Goal: Information Seeking & Learning: Learn about a topic

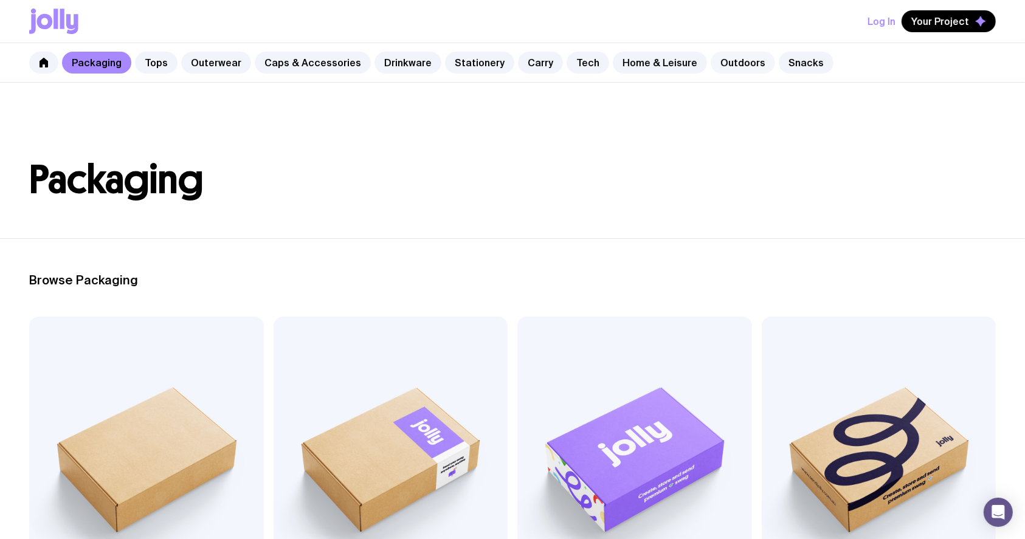
click at [722, 66] on link "Outdoors" at bounding box center [743, 63] width 64 height 22
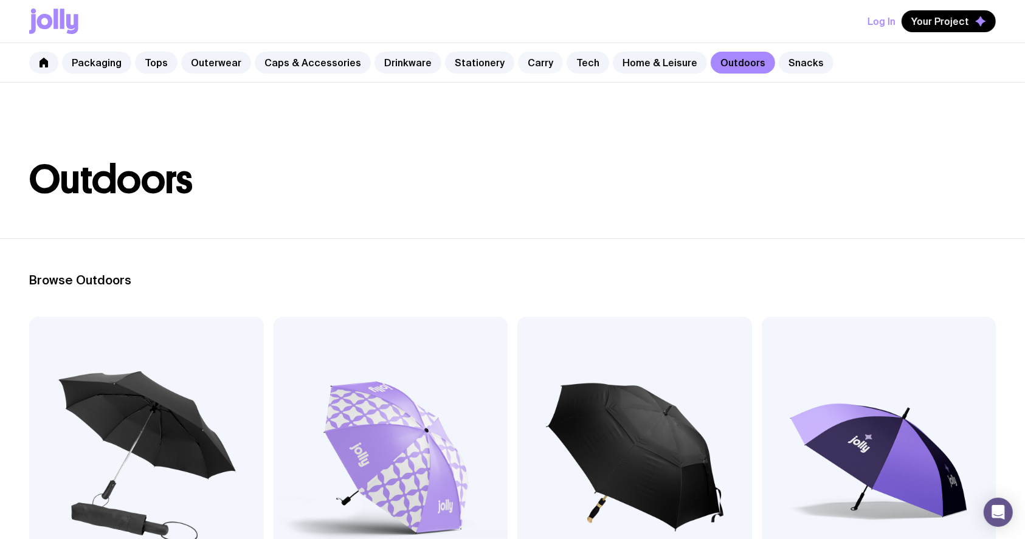
click at [534, 62] on link "Carry" at bounding box center [540, 63] width 45 height 22
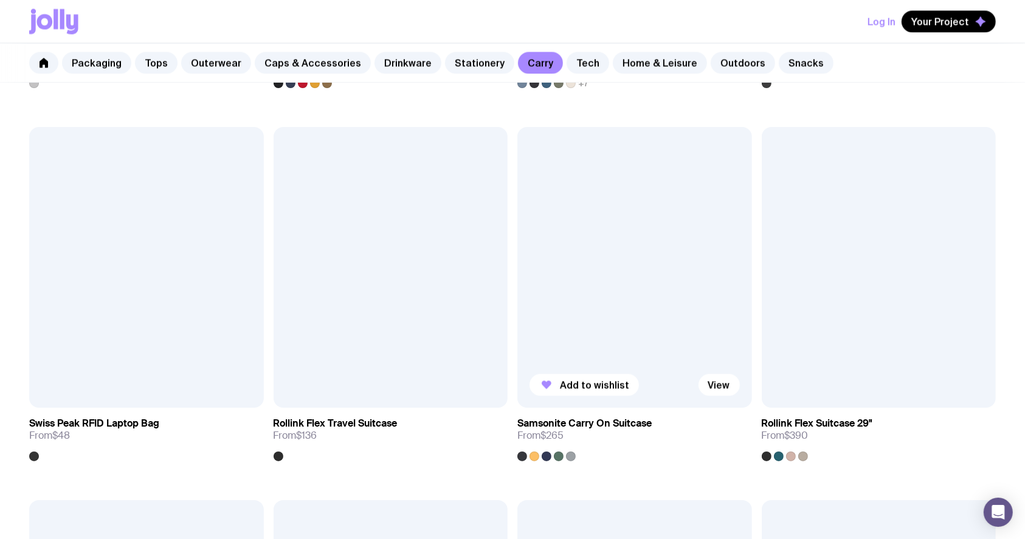
scroll to position [2513, 0]
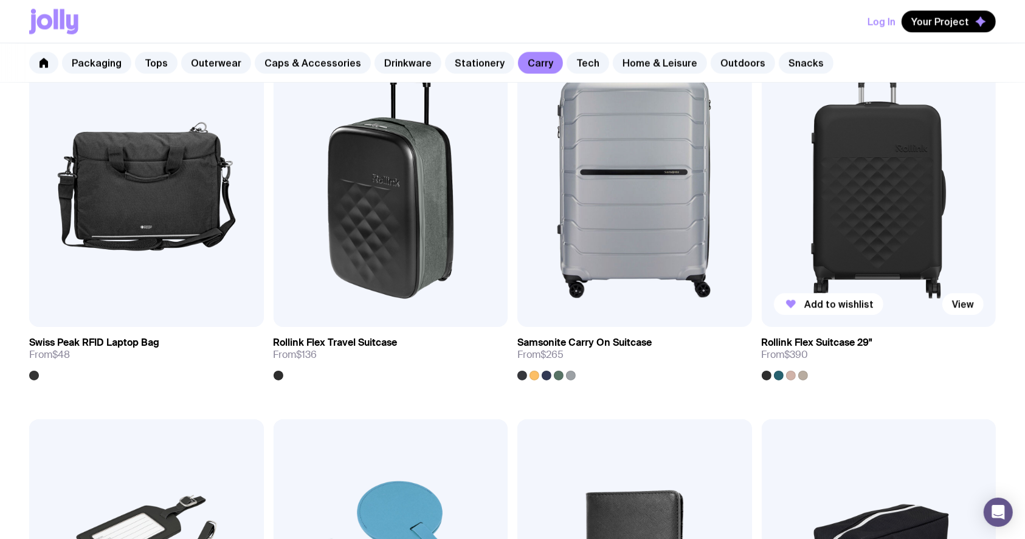
click at [854, 170] on img at bounding box center [879, 187] width 235 height 282
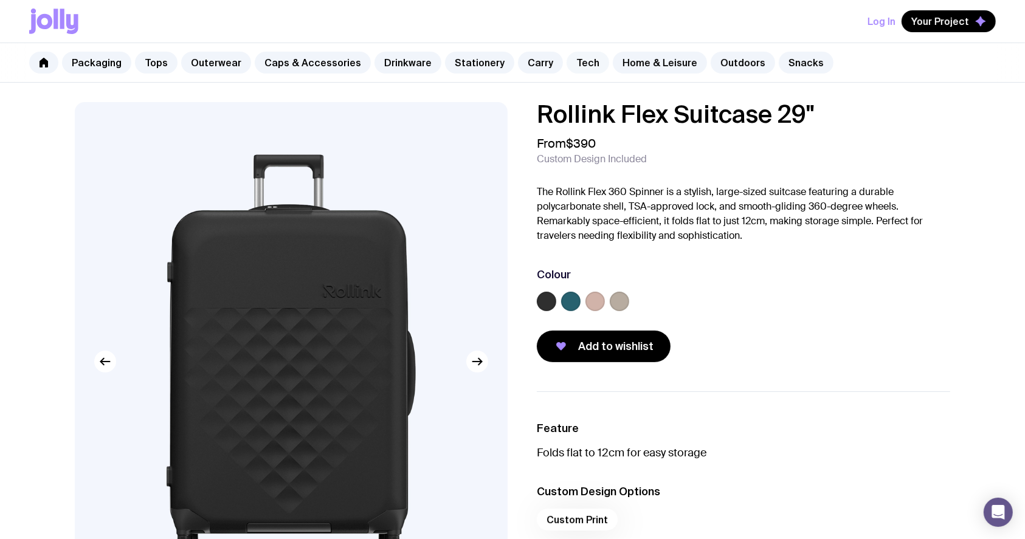
click at [576, 62] on link "Tech" at bounding box center [588, 63] width 43 height 22
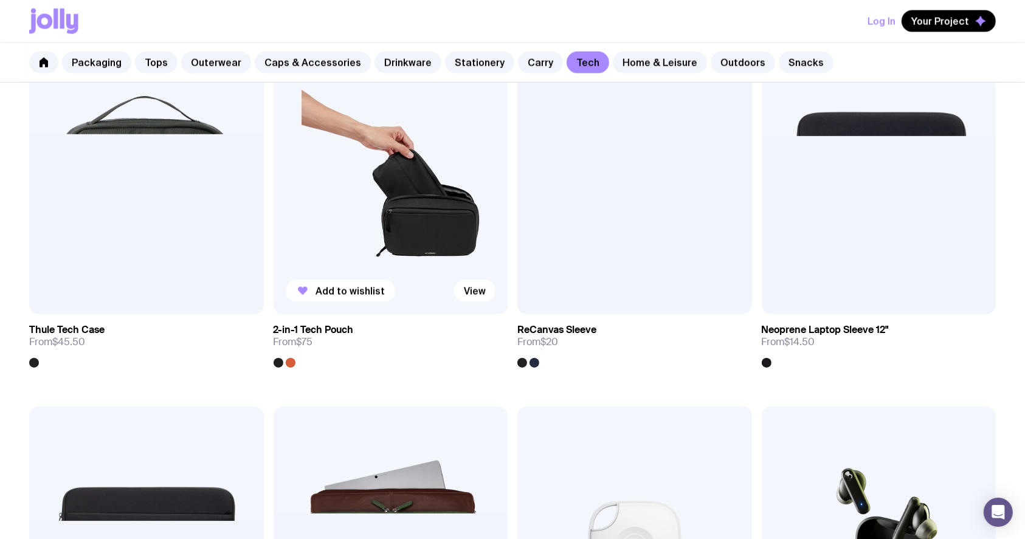
scroll to position [1751, 0]
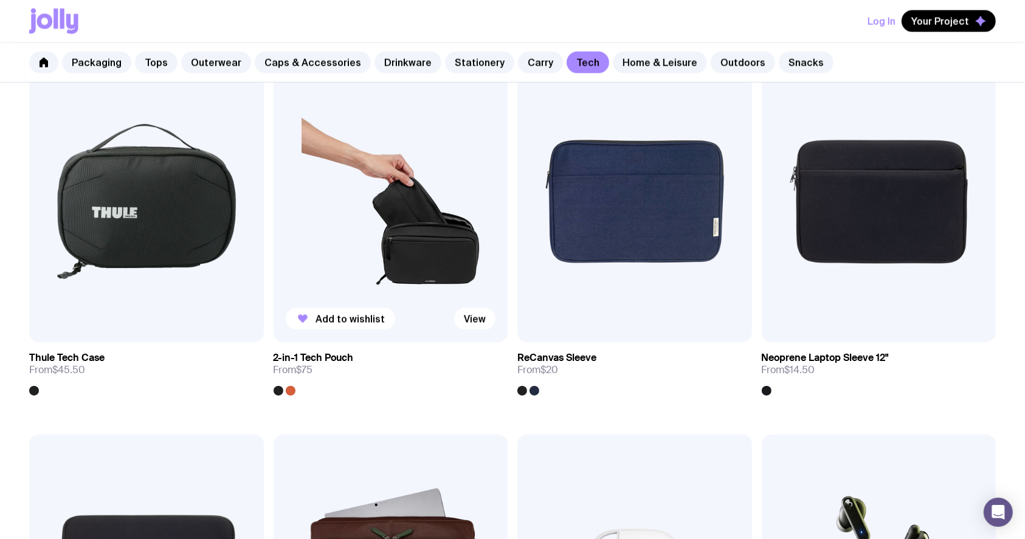
click at [386, 220] on img at bounding box center [391, 202] width 235 height 282
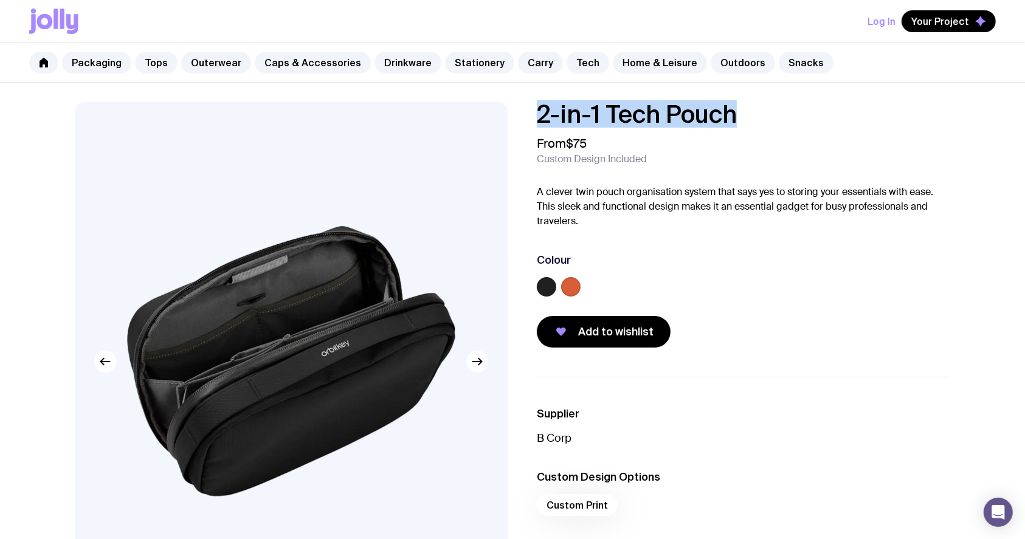
drag, startPoint x: 748, startPoint y: 111, endPoint x: 520, endPoint y: 107, distance: 227.4
click at [518, 105] on div "2-in-1 Tech Pouch From $75 Custom Design Included A clever twin pouch organisat…" at bounding box center [733, 225] width 433 height 246
copy h1 "2-in-1 Tech Pouch"
click at [392, 67] on link "Drinkware" at bounding box center [408, 63] width 67 height 22
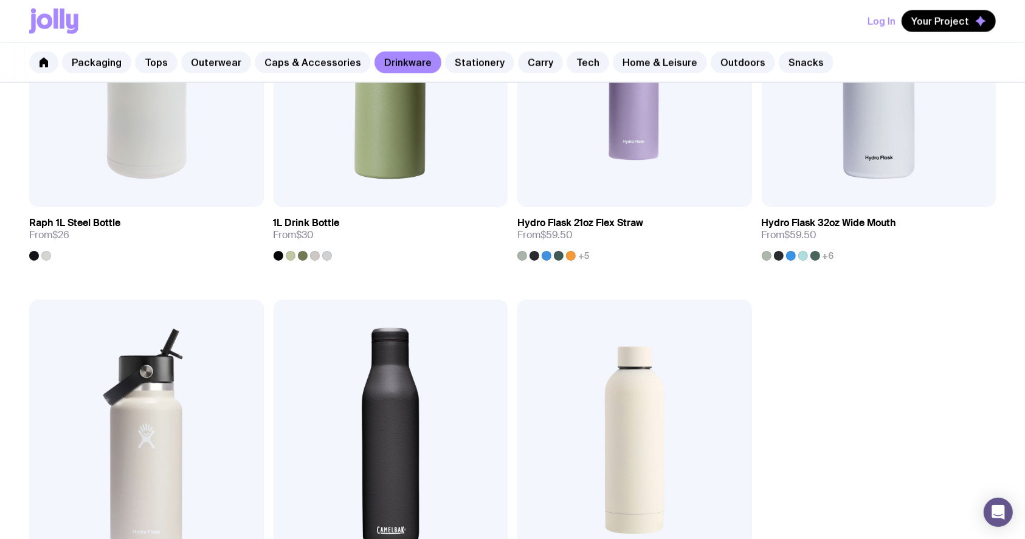
scroll to position [1946, 0]
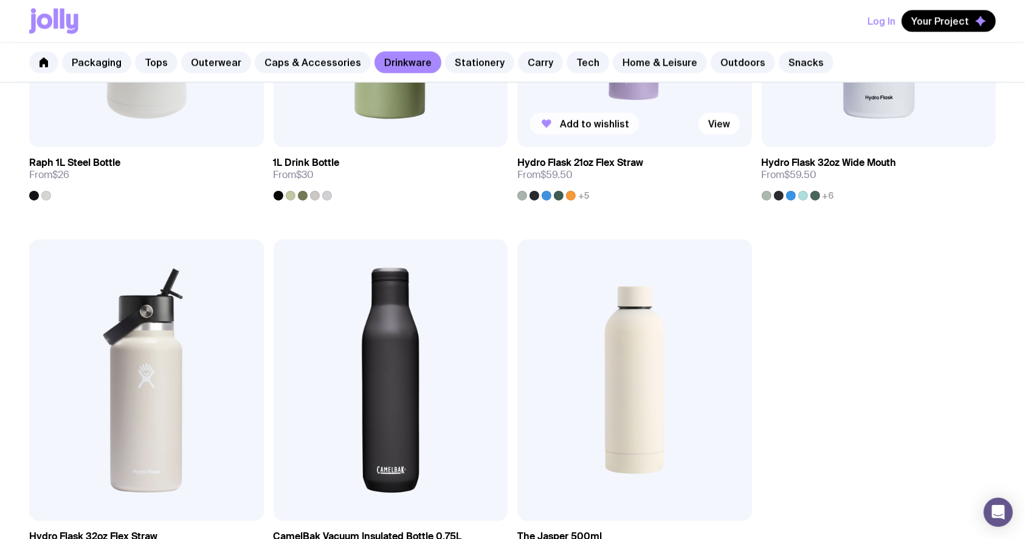
click at [572, 122] on span "Add to wishlist" at bounding box center [594, 124] width 69 height 12
click at [573, 122] on span "Remove" at bounding box center [579, 124] width 38 height 12
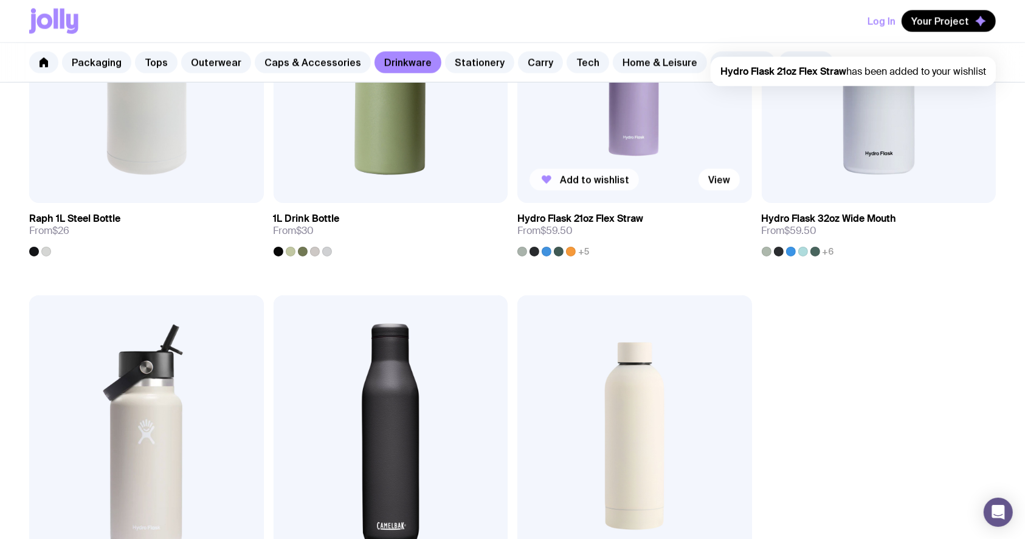
scroll to position [1864, 0]
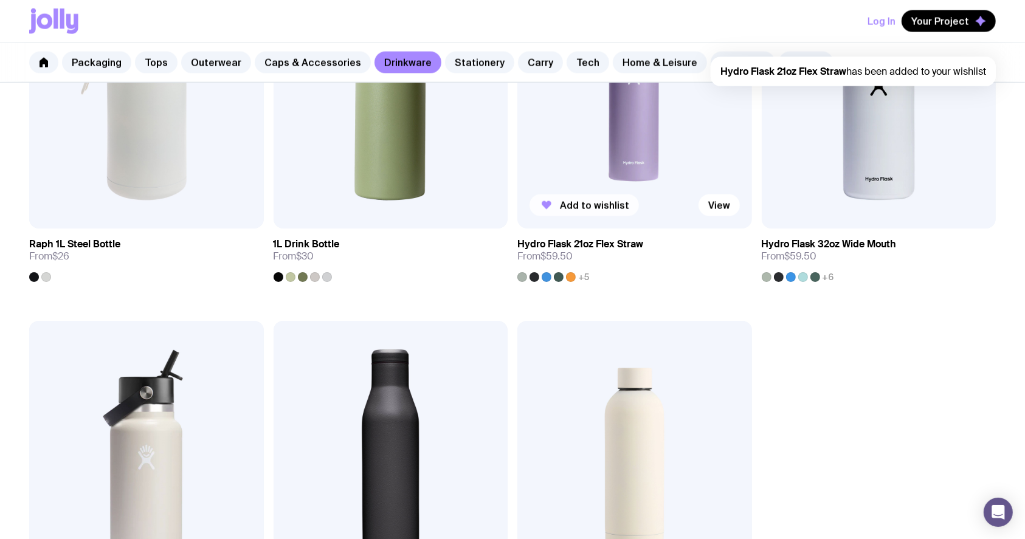
click at [633, 120] on img at bounding box center [634, 88] width 235 height 282
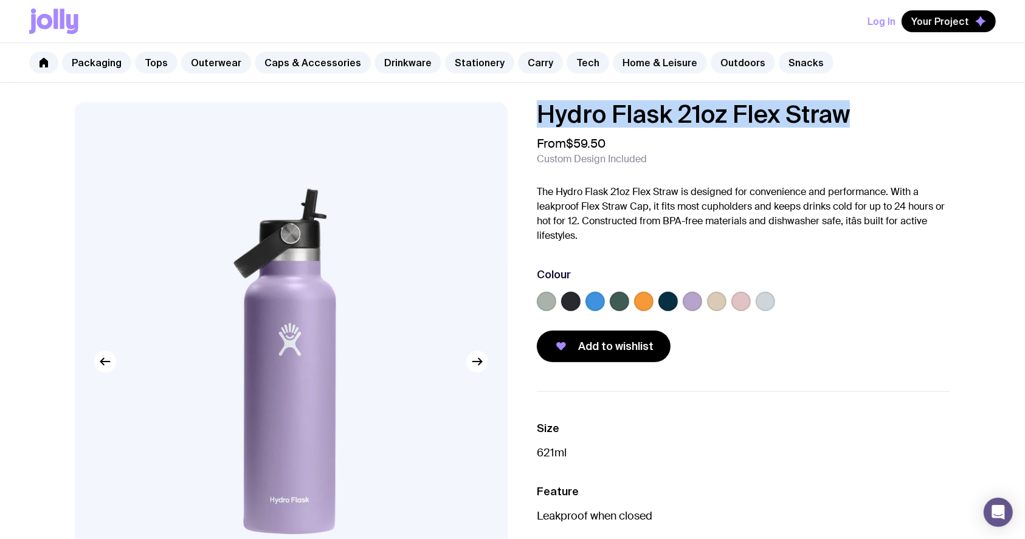
drag, startPoint x: 859, startPoint y: 115, endPoint x: 540, endPoint y: 112, distance: 318.6
click at [538, 111] on h1 "Hydro Flask 21oz Flex Straw" at bounding box center [743, 114] width 413 height 24
copy h1 "Hydro Flask 21oz Flex Straw"
click at [720, 55] on link "Outdoors" at bounding box center [743, 63] width 64 height 22
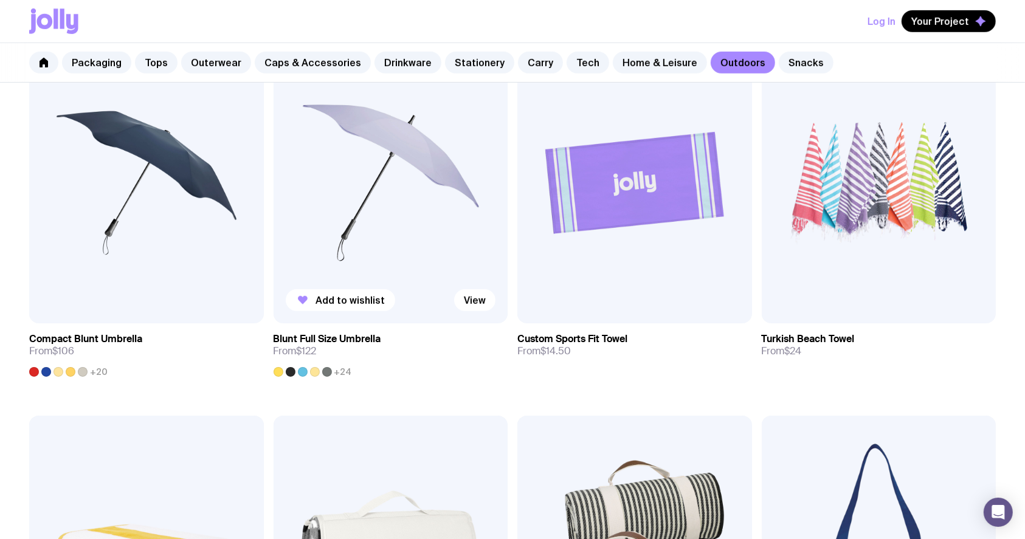
scroll to position [567, 0]
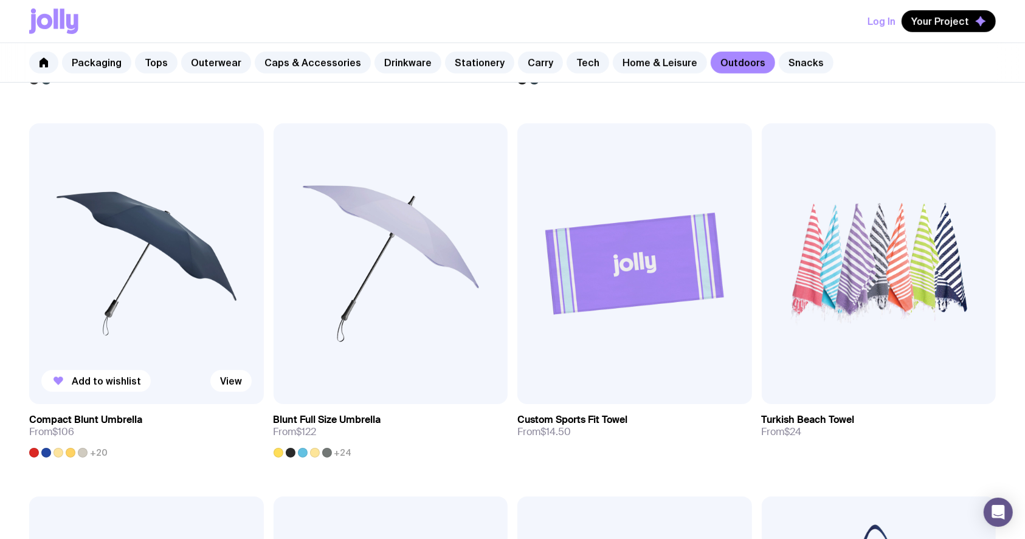
click at [172, 295] on img at bounding box center [146, 264] width 235 height 282
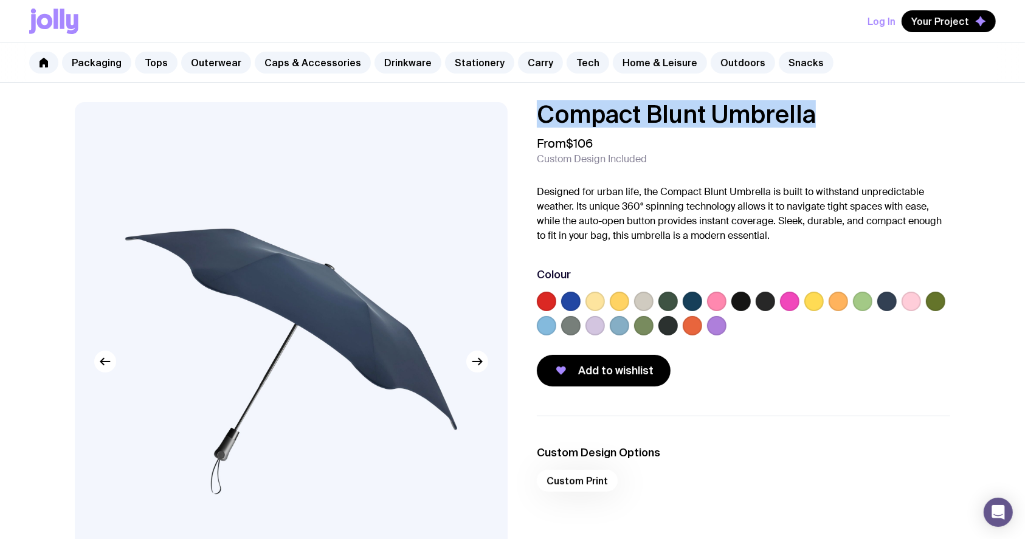
drag, startPoint x: 823, startPoint y: 113, endPoint x: 500, endPoint y: 114, distance: 322.9
click at [500, 114] on div "Compact Blunt Umbrella From $106 Custom Design Included Designed for urban life…" at bounding box center [513, 407] width 934 height 610
copy h1 "Compact Blunt Umbrella"
click at [581, 59] on link "Tech" at bounding box center [588, 63] width 43 height 22
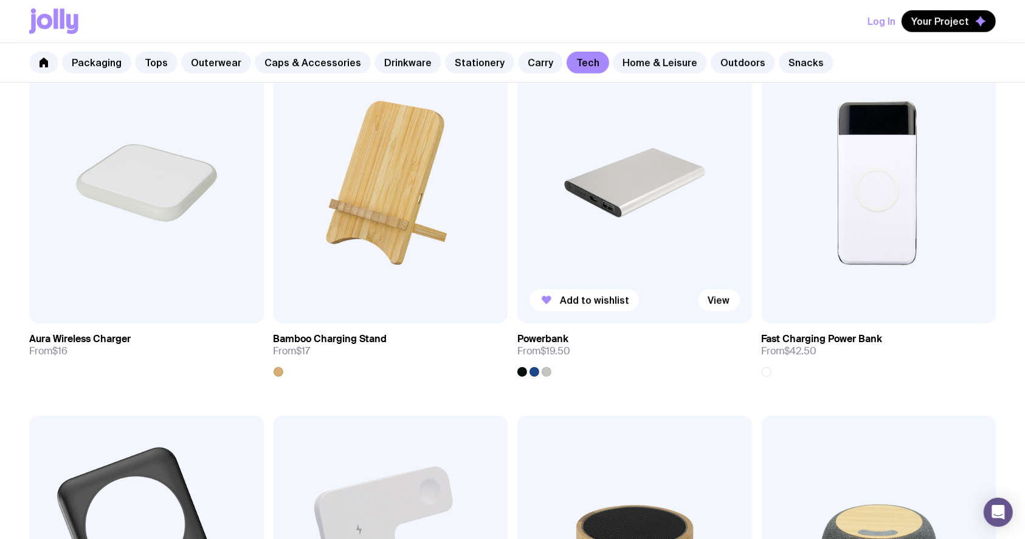
scroll to position [243, 0]
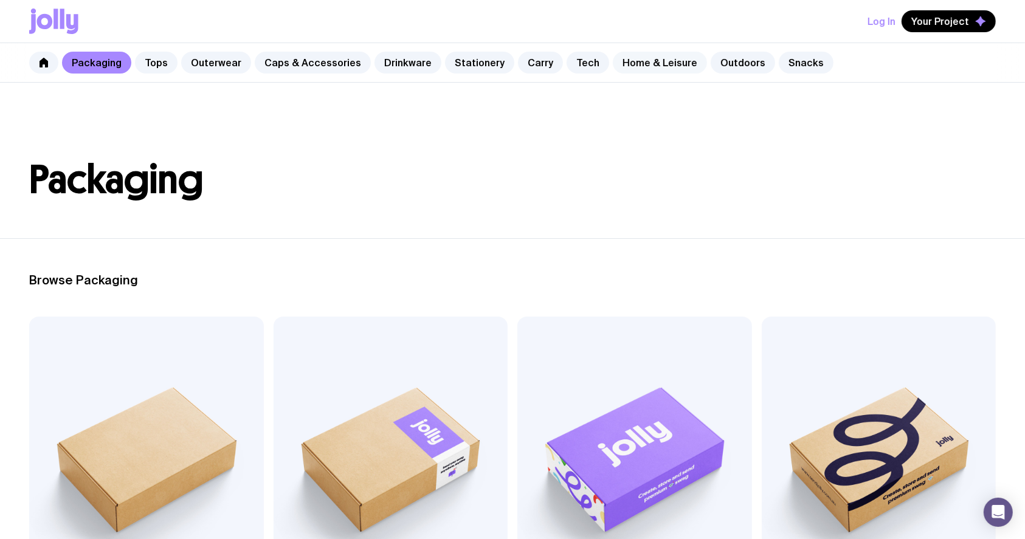
click at [662, 63] on link "Home & Leisure" at bounding box center [660, 63] width 94 height 22
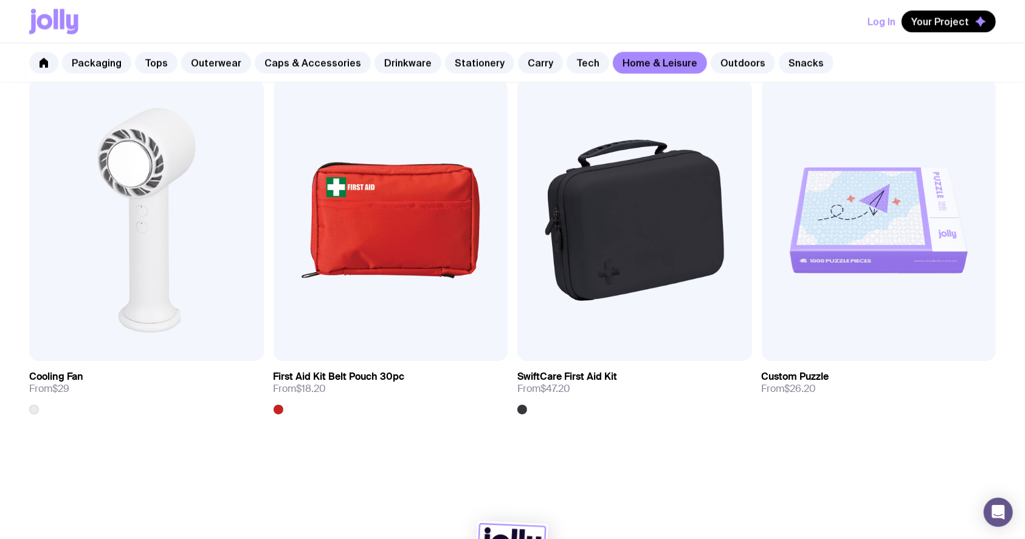
scroll to position [2934, 0]
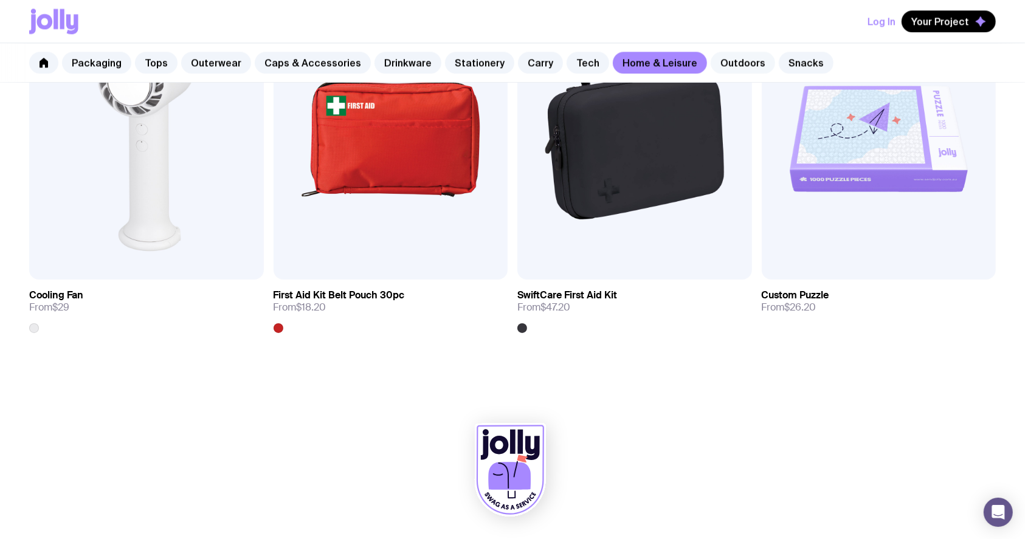
click at [732, 61] on link "Outdoors" at bounding box center [743, 63] width 64 height 22
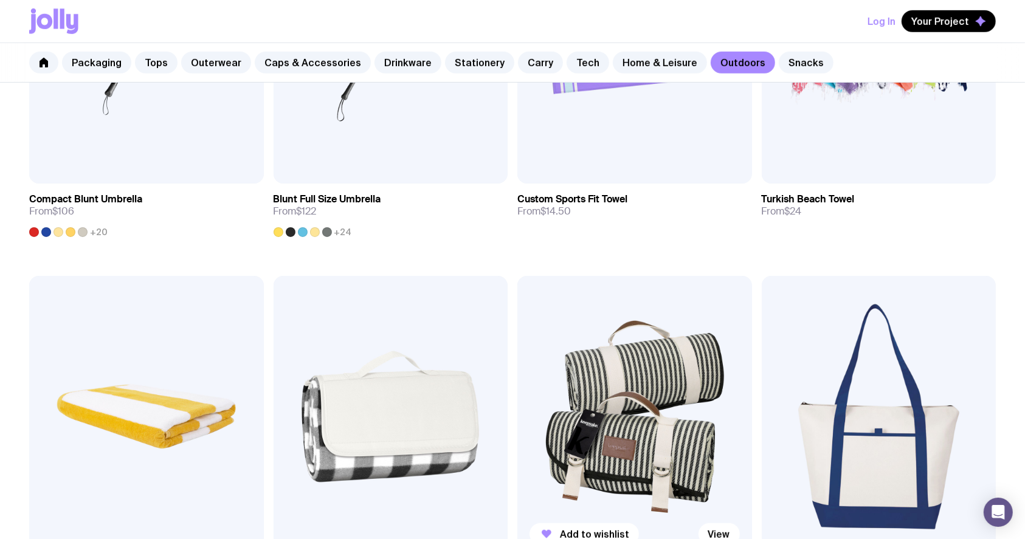
scroll to position [891, 0]
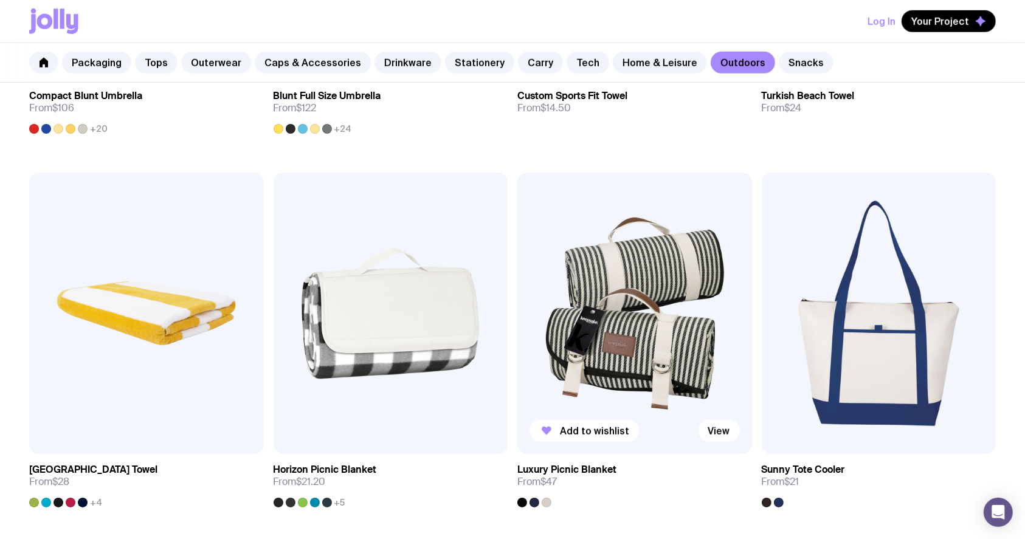
click at [621, 241] on img at bounding box center [634, 314] width 235 height 282
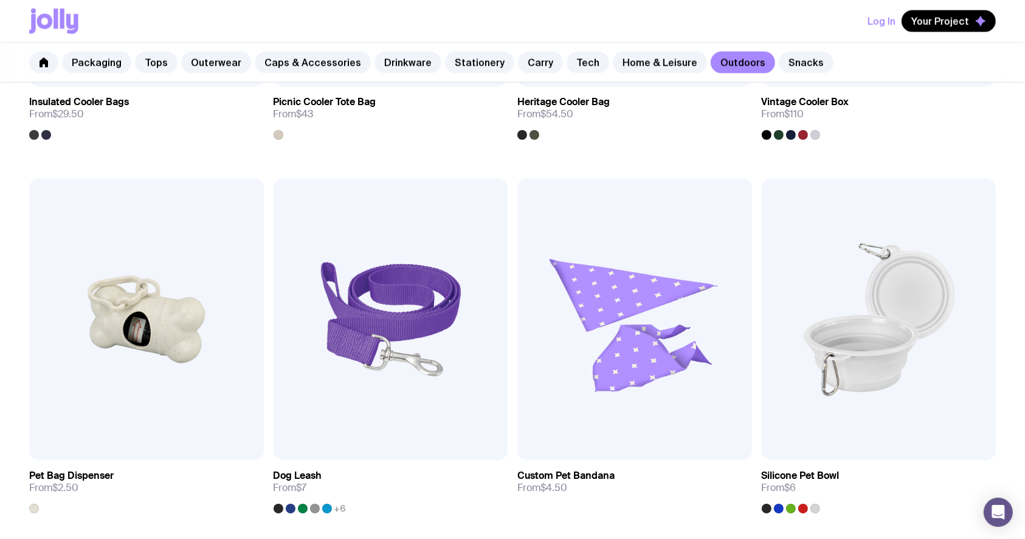
scroll to position [1502, 0]
